Goal: Task Accomplishment & Management: Manage account settings

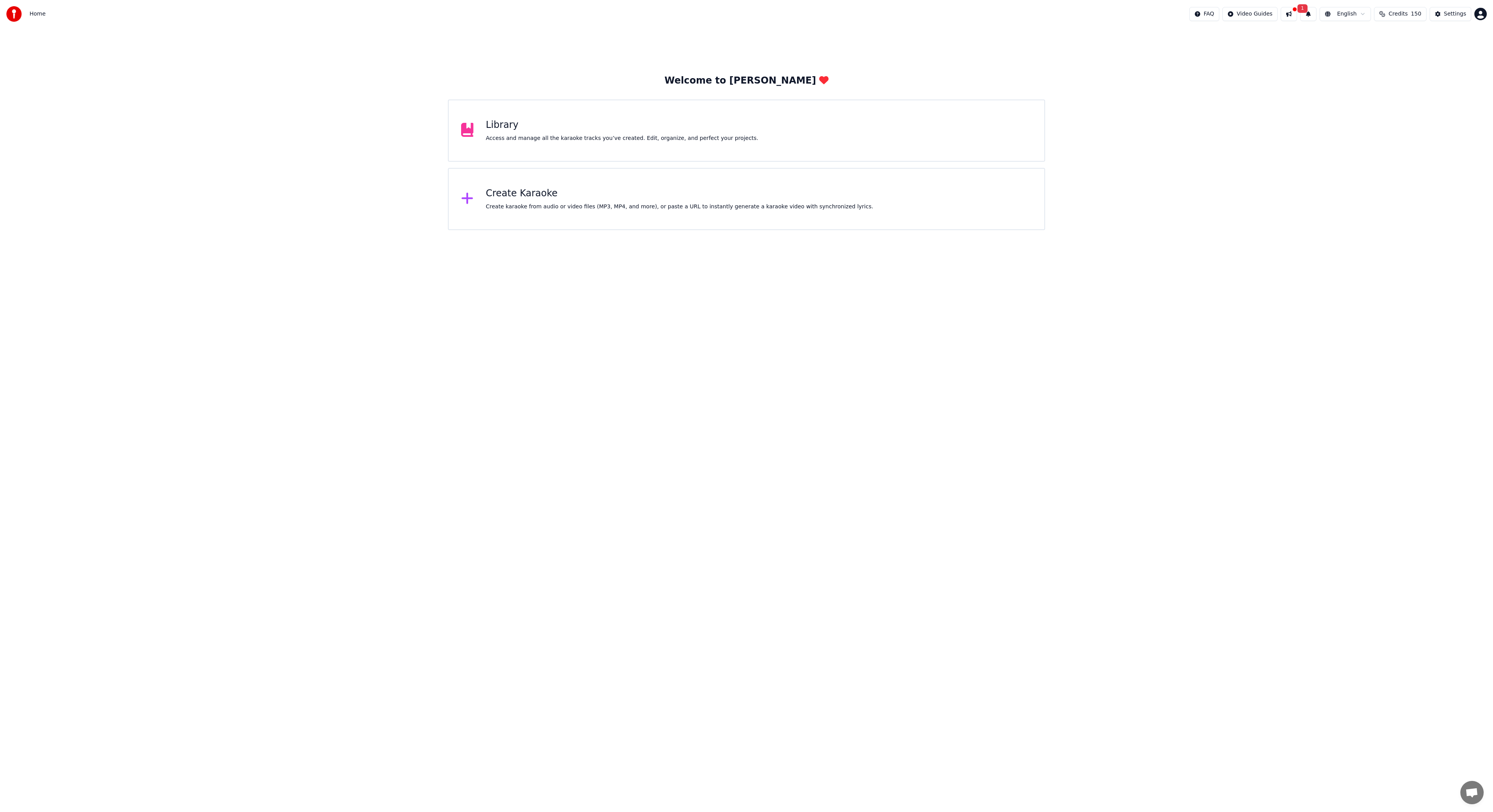
click at [1481, 16] on html "Home FAQ Video Guides 1 English Credits 150 Settings Welcome to Youka Library A…" at bounding box center [746, 115] width 1493 height 230
click at [1413, 44] on div "Billing" at bounding box center [1446, 51] width 89 height 13
click at [1313, 13] on button "1" at bounding box center [1308, 14] width 17 height 14
click at [1376, 41] on button "Update" at bounding box center [1372, 39] width 33 height 14
click at [1297, 16] on button at bounding box center [1289, 14] width 17 height 14
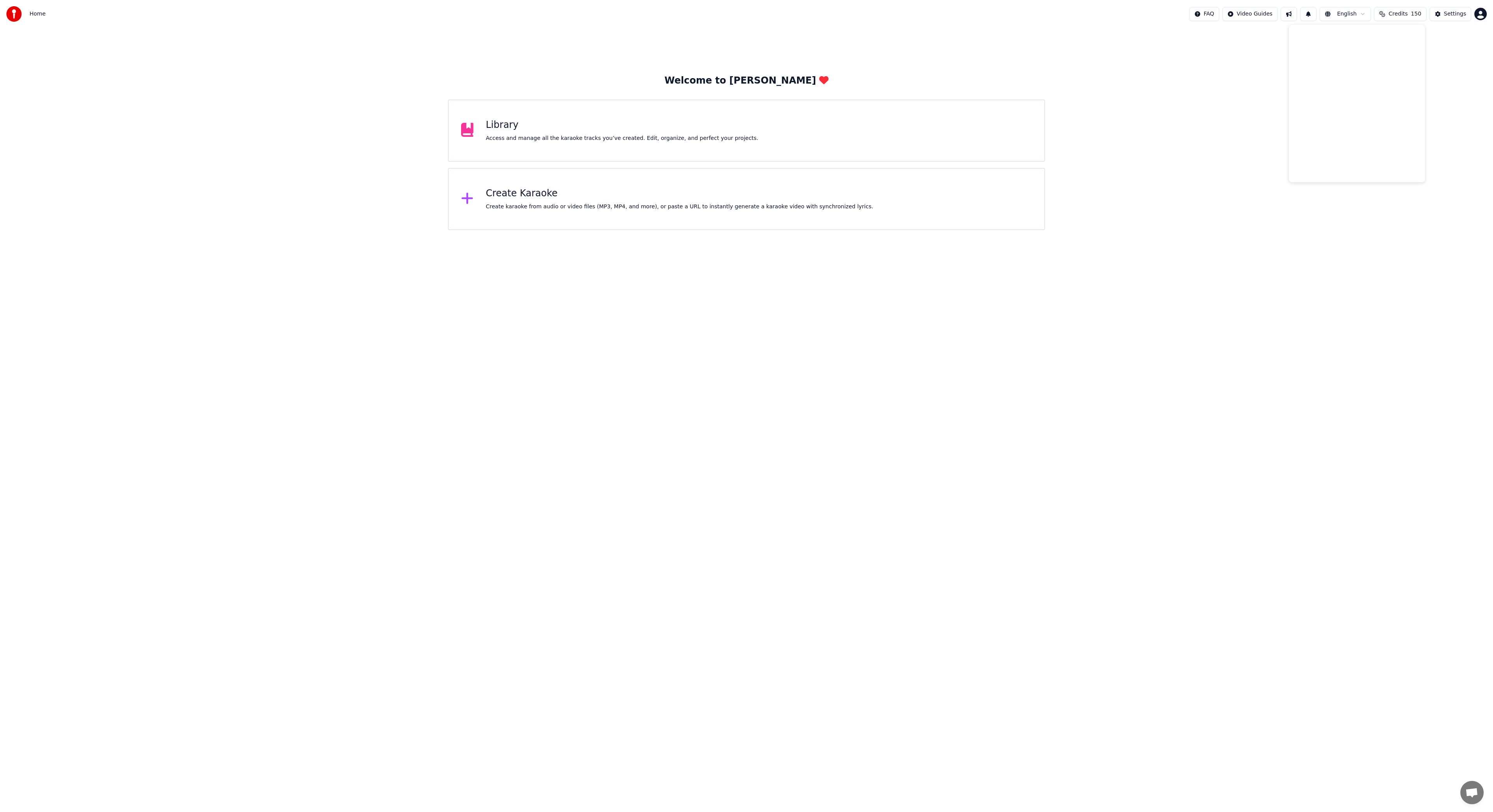
click at [29, 14] on div "Home" at bounding box center [26, 14] width 39 height 16
click at [36, 17] on span "Home" at bounding box center [37, 14] width 16 height 8
click at [17, 16] on img at bounding box center [14, 14] width 16 height 16
click at [517, 137] on div "Access and manage all the karaoke tracks you’ve created. Edit, organize, and pe…" at bounding box center [622, 138] width 273 height 8
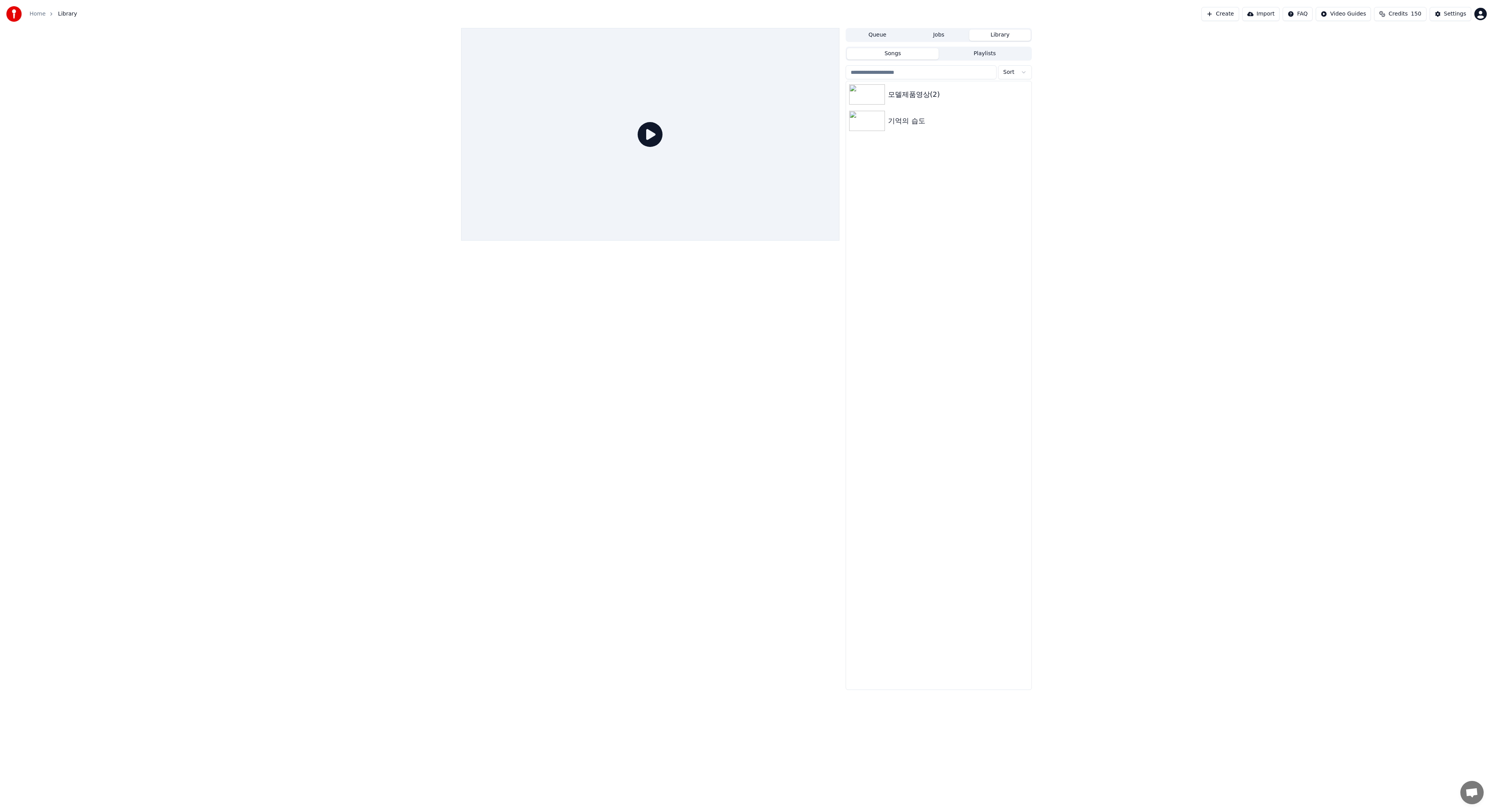
click at [649, 133] on icon at bounding box center [650, 135] width 25 height 25
